Goal: Information Seeking & Learning: Understand process/instructions

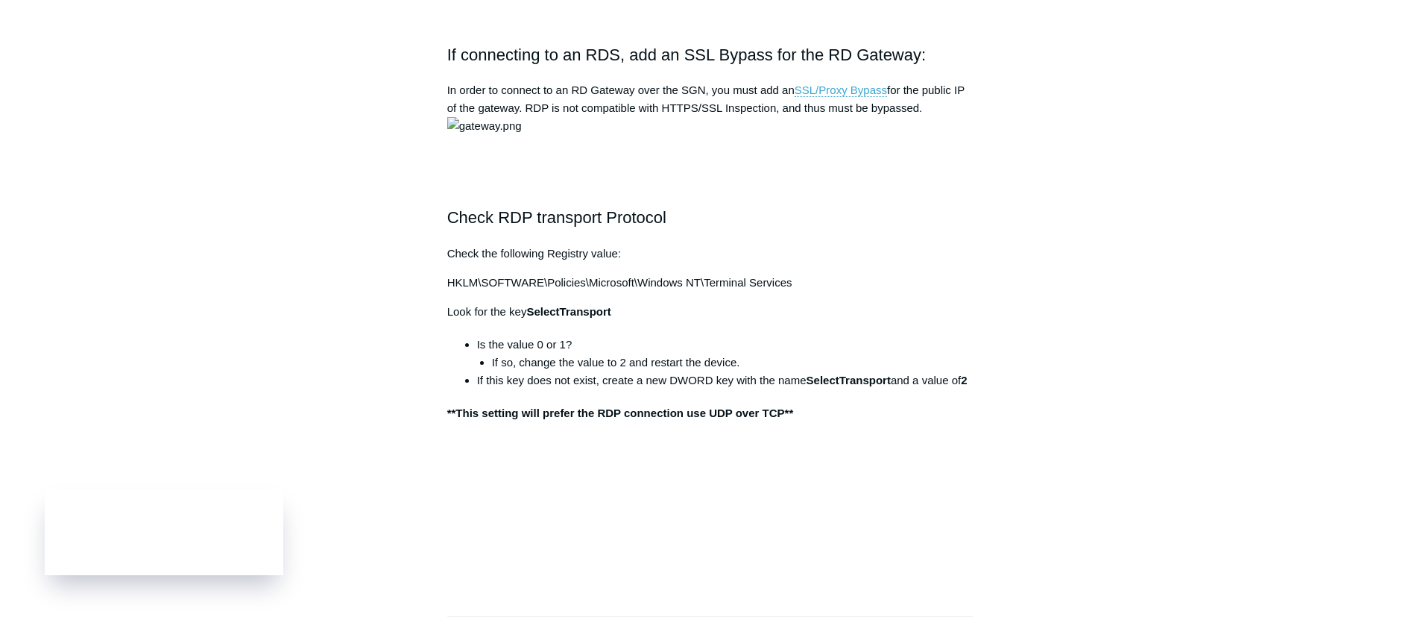
scroll to position [1273, 0]
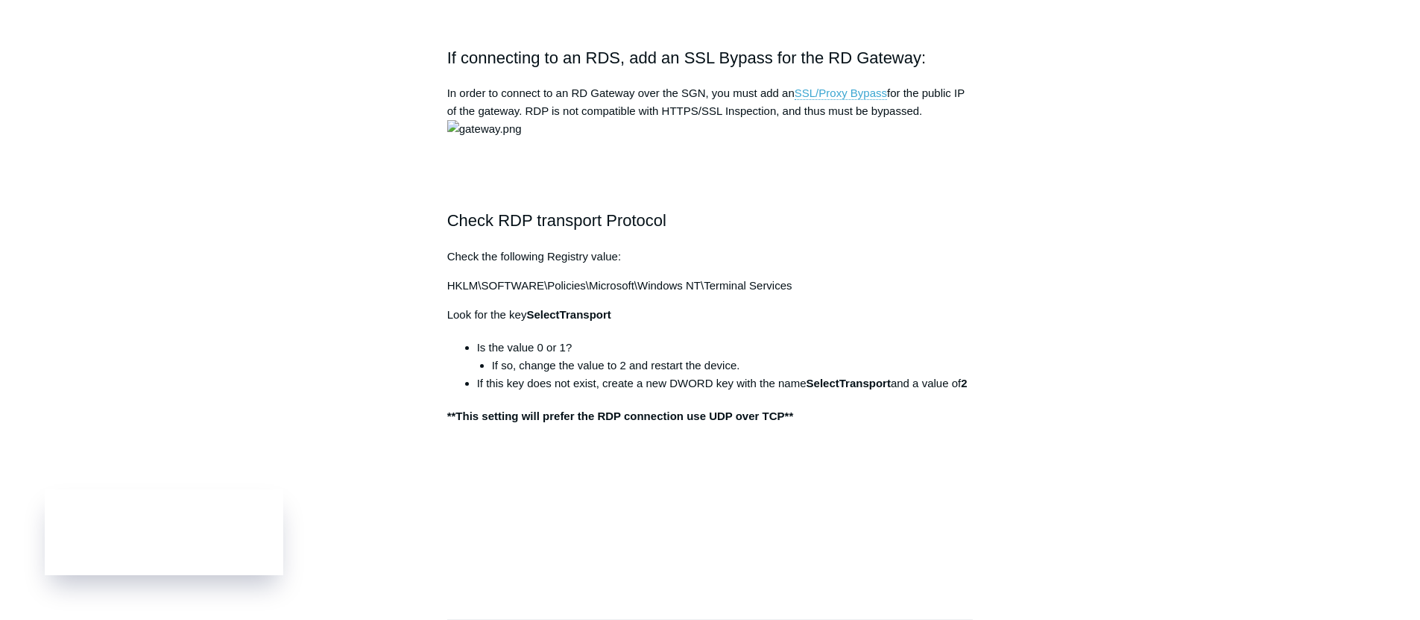
drag, startPoint x: 781, startPoint y: 279, endPoint x: 760, endPoint y: 280, distance: 20.1
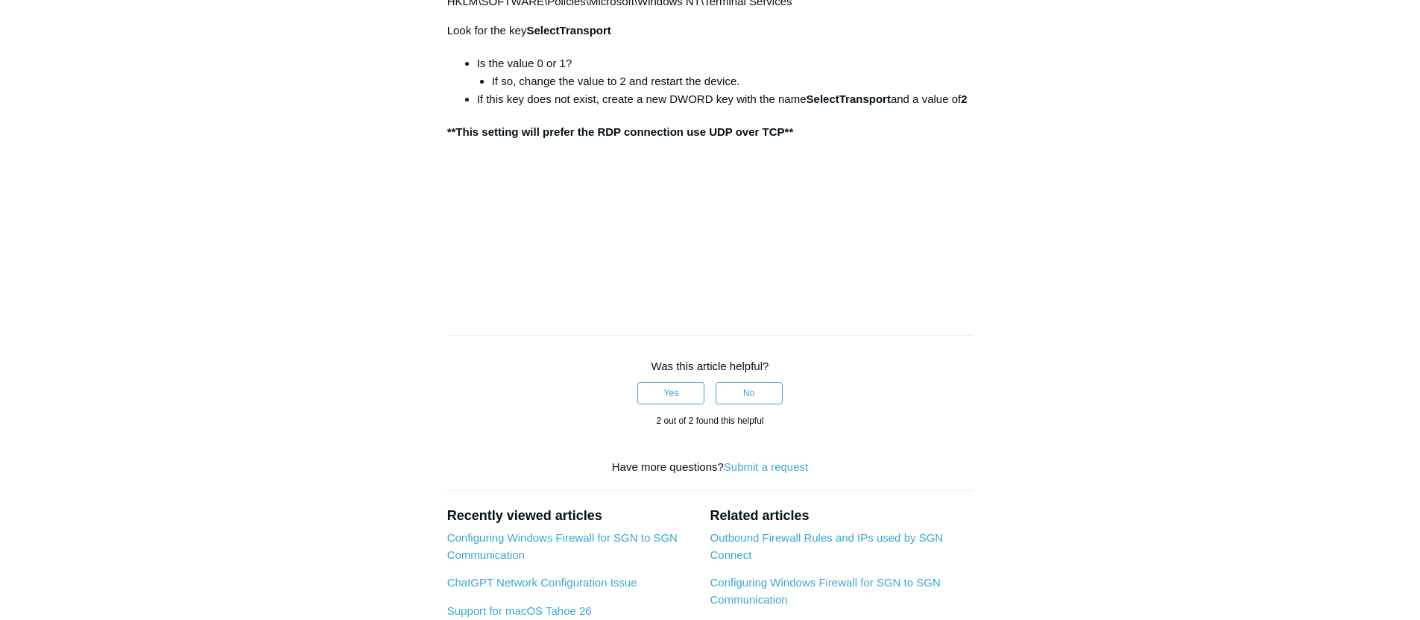
scroll to position [1567, 0]
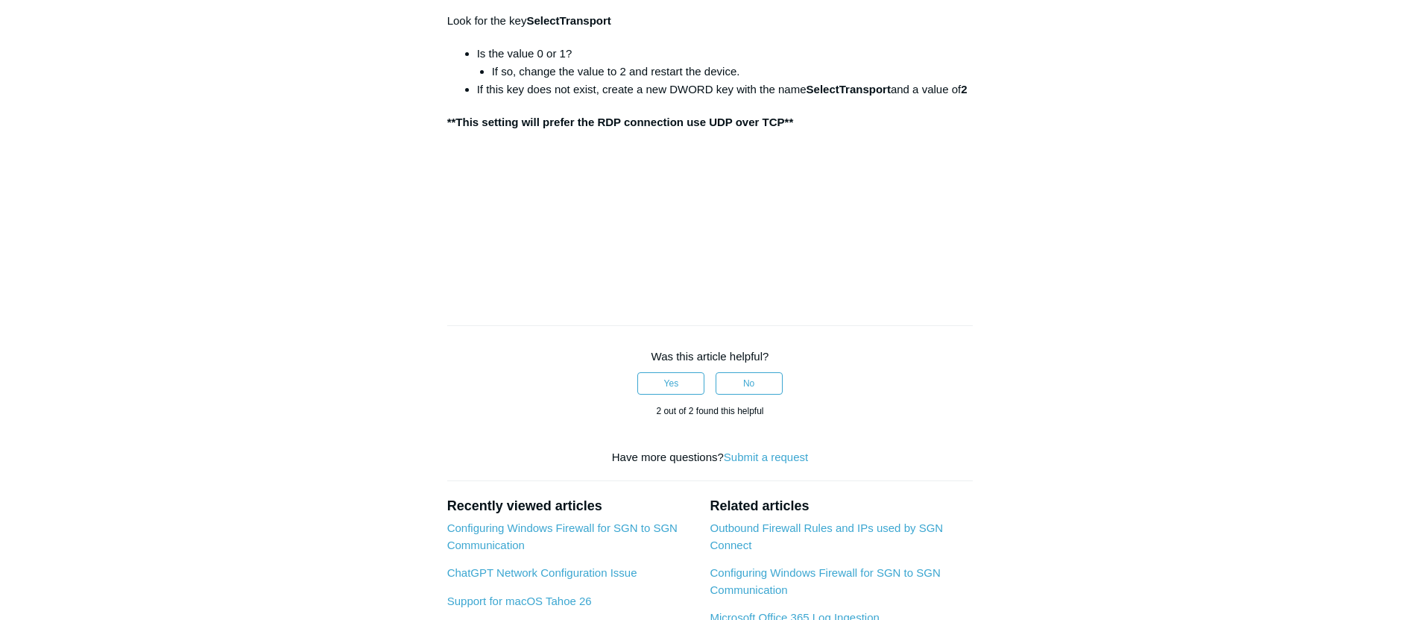
drag, startPoint x: 590, startPoint y: 345, endPoint x: 620, endPoint y: 344, distance: 29.8
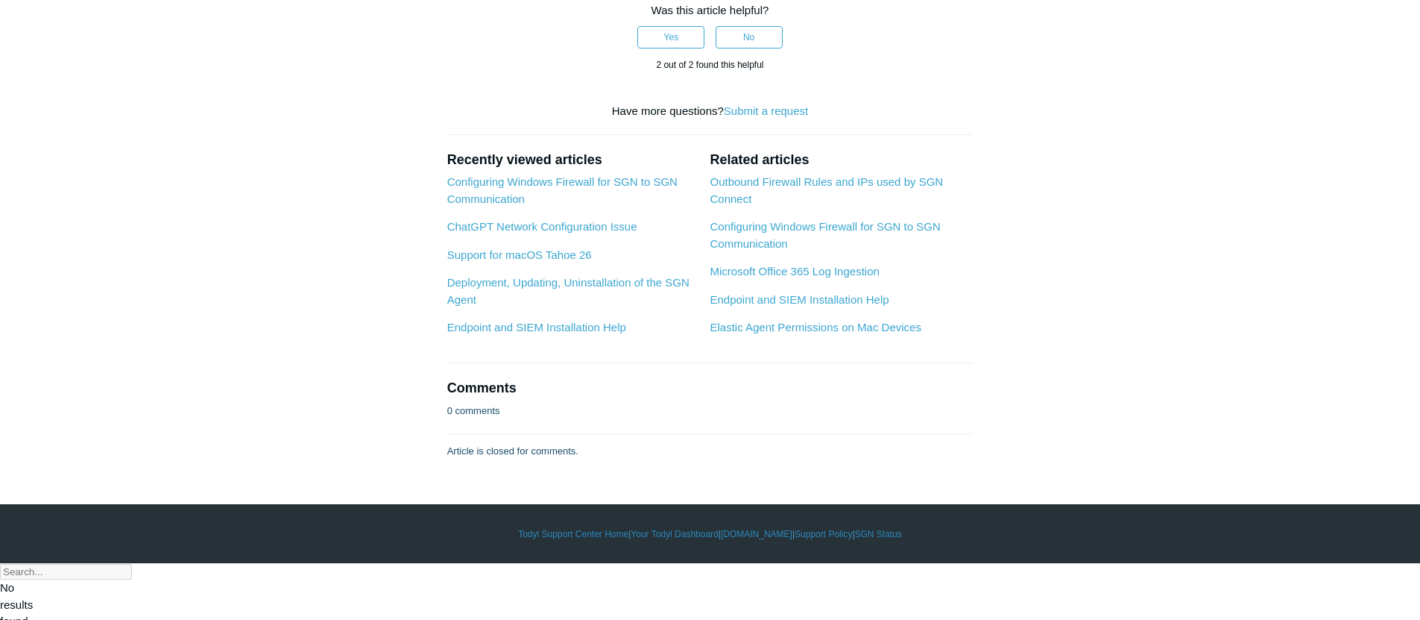
scroll to position [1889, 0]
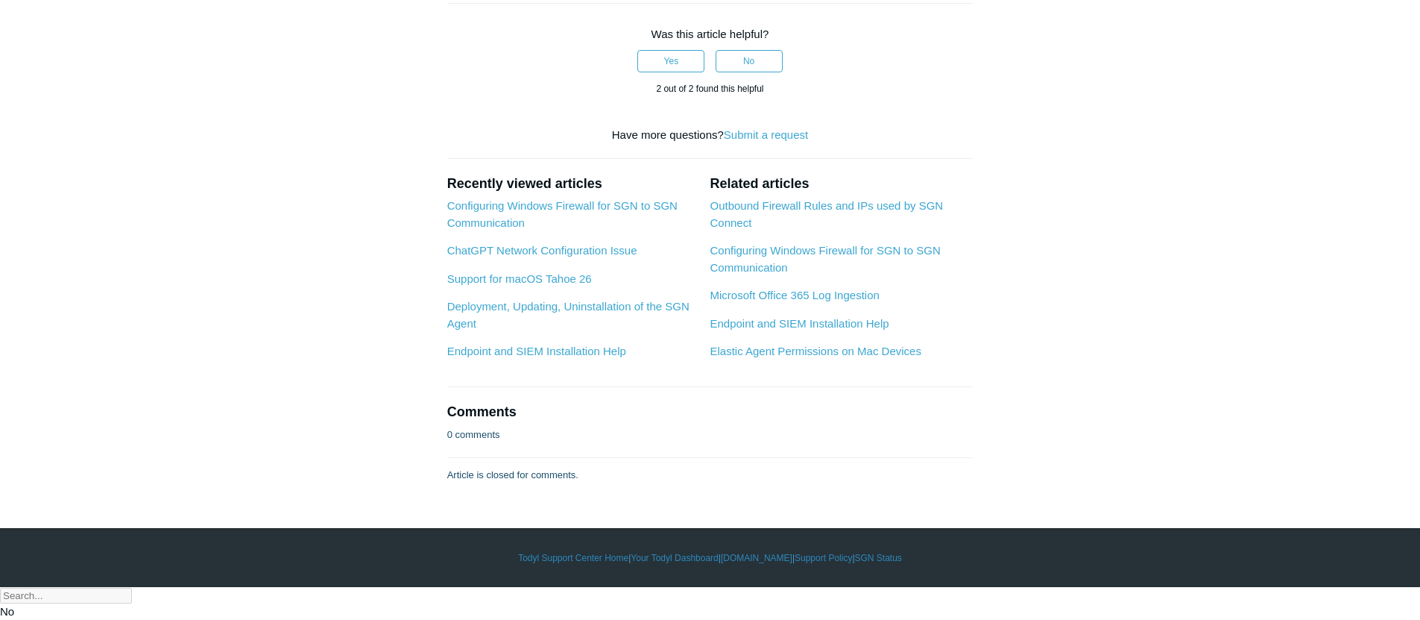
drag, startPoint x: 551, startPoint y: 73, endPoint x: 543, endPoint y: 75, distance: 8.5
drag, startPoint x: 543, startPoint y: 75, endPoint x: 553, endPoint y: 77, distance: 10.5
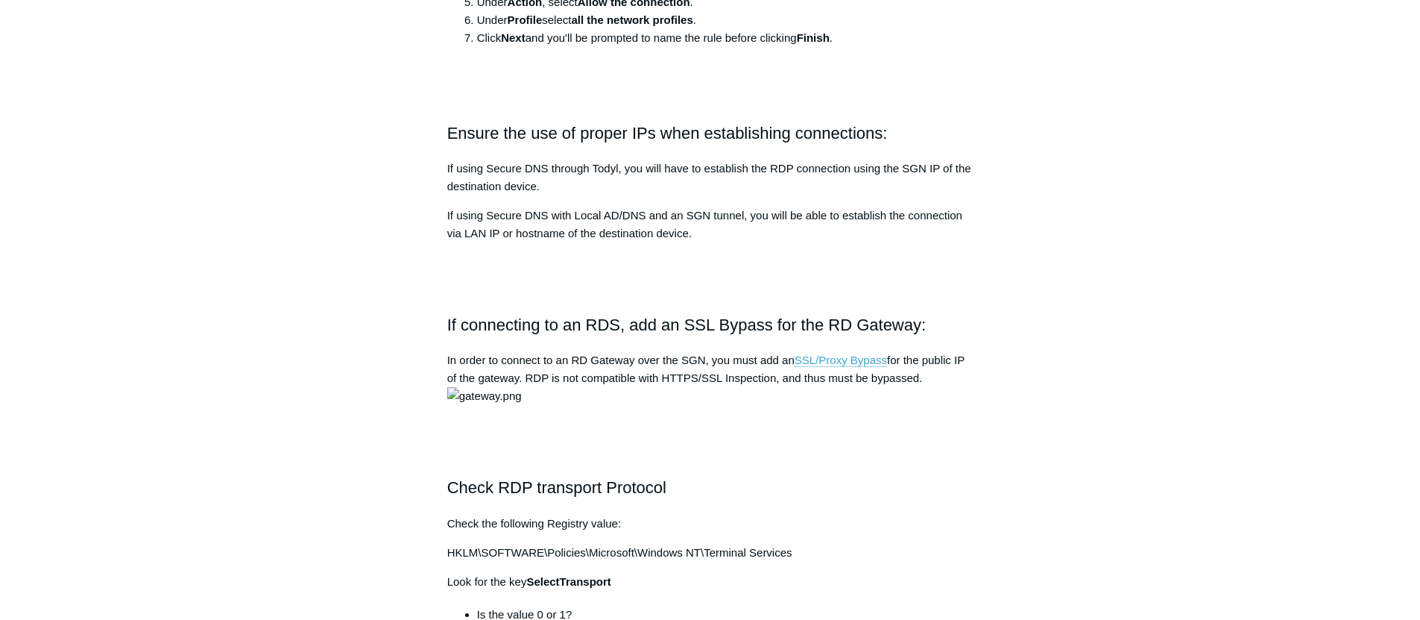
scroll to position [1034, 0]
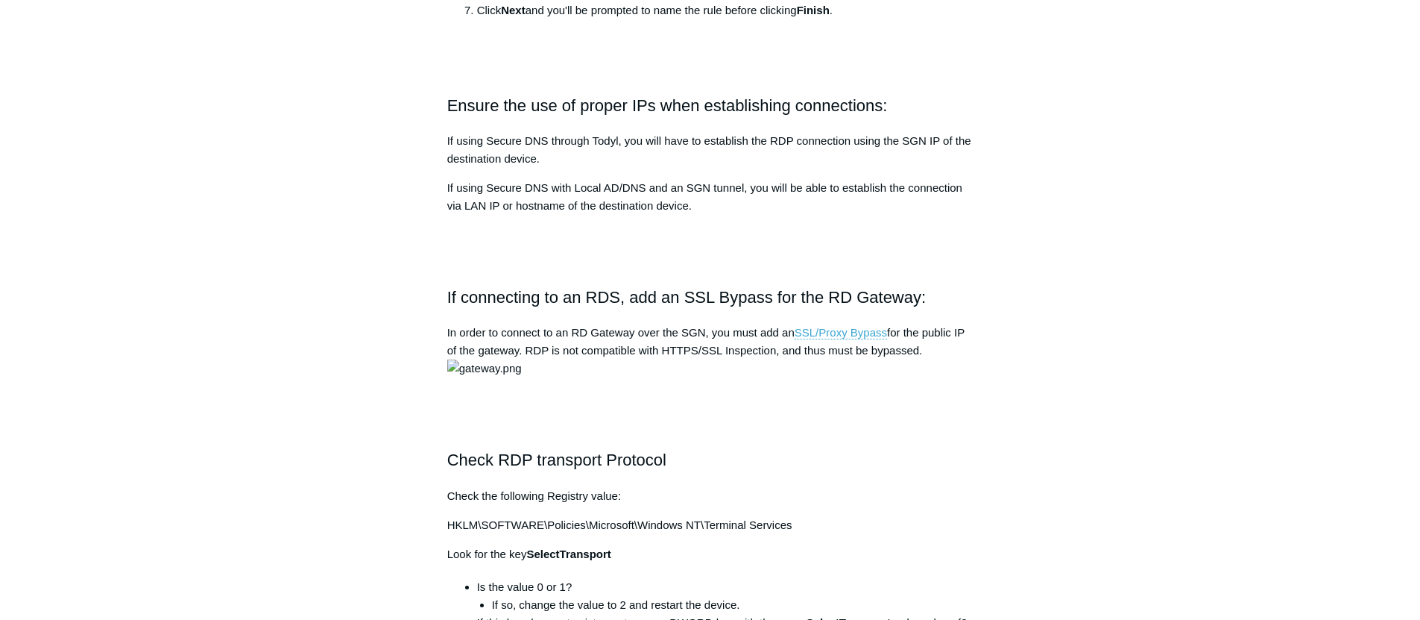
click at [1035, 256] on div "Articles in this section Product Updates Security Assessments User Guide Pricin…" at bounding box center [710, 219] width 865 height 2237
